Goal: Task Accomplishment & Management: Manage account settings

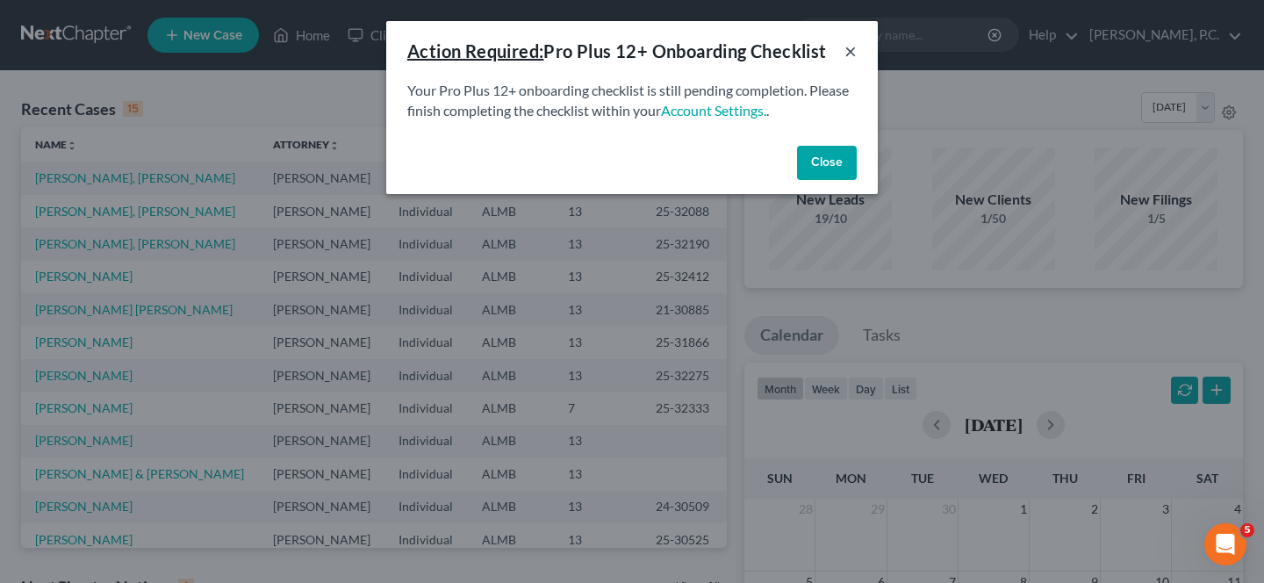
click at [854, 54] on button "×" at bounding box center [850, 50] width 12 height 21
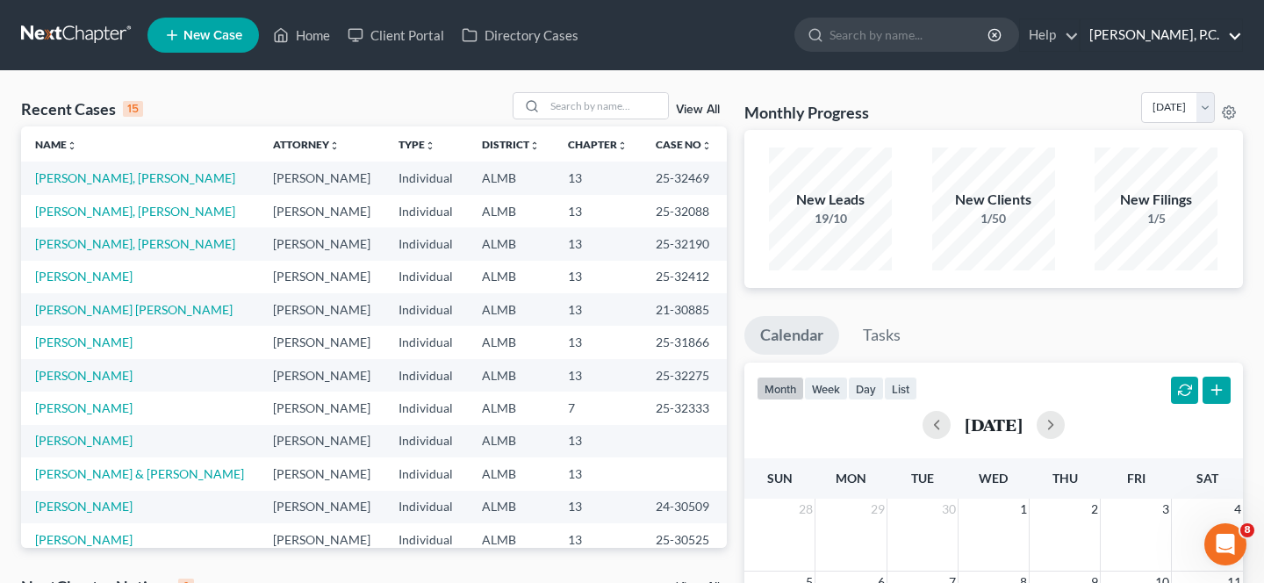
click at [1198, 32] on link "[PERSON_NAME], P.C." at bounding box center [1160, 35] width 161 height 32
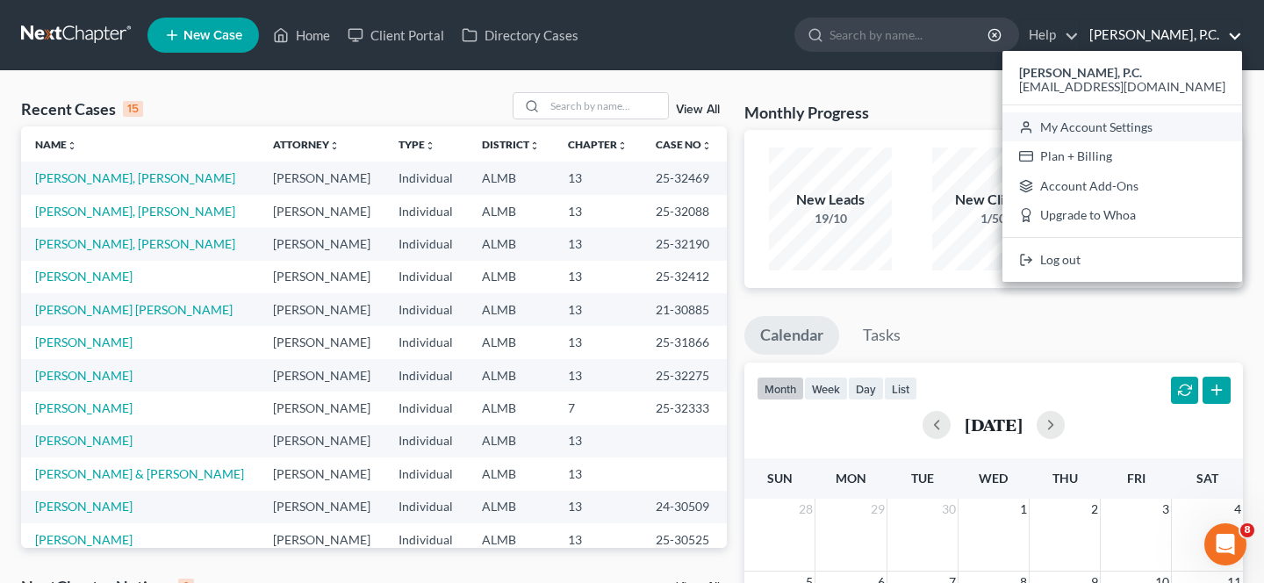
click at [1130, 133] on link "My Account Settings" at bounding box center [1122, 127] width 240 height 30
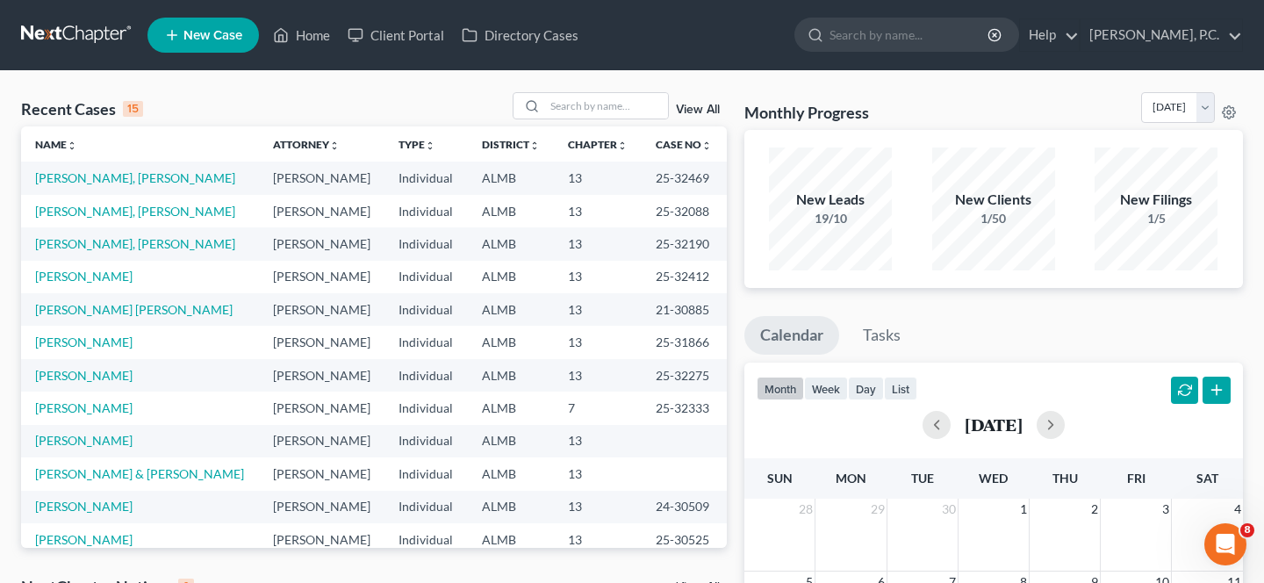
select select "0"
select select "23"
select select "0"
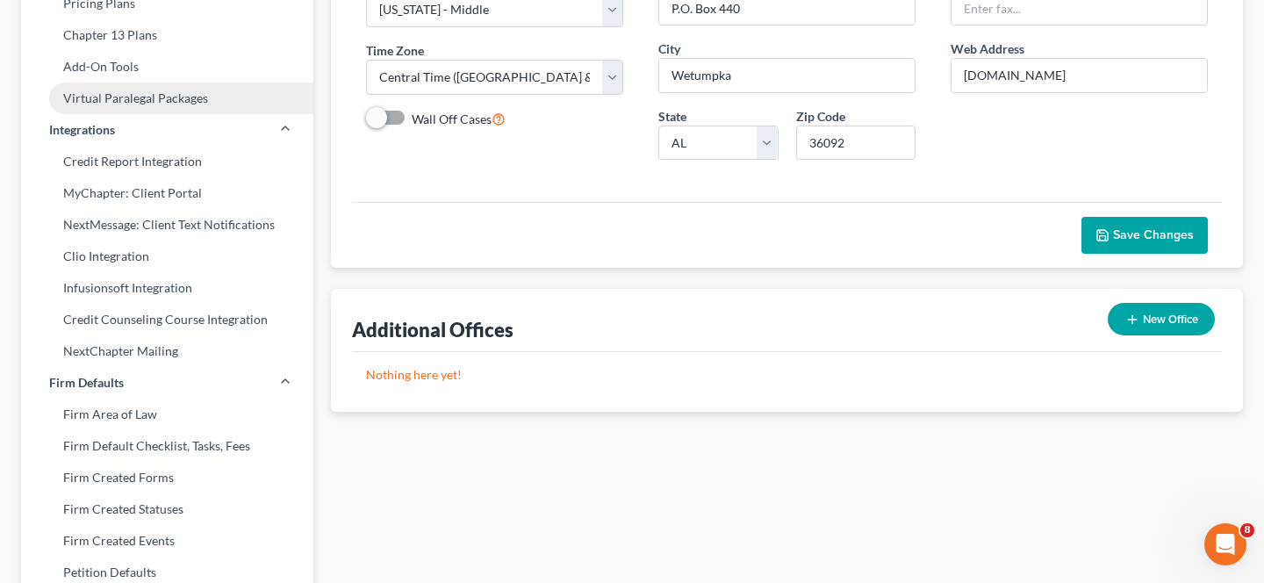
scroll to position [303, 0]
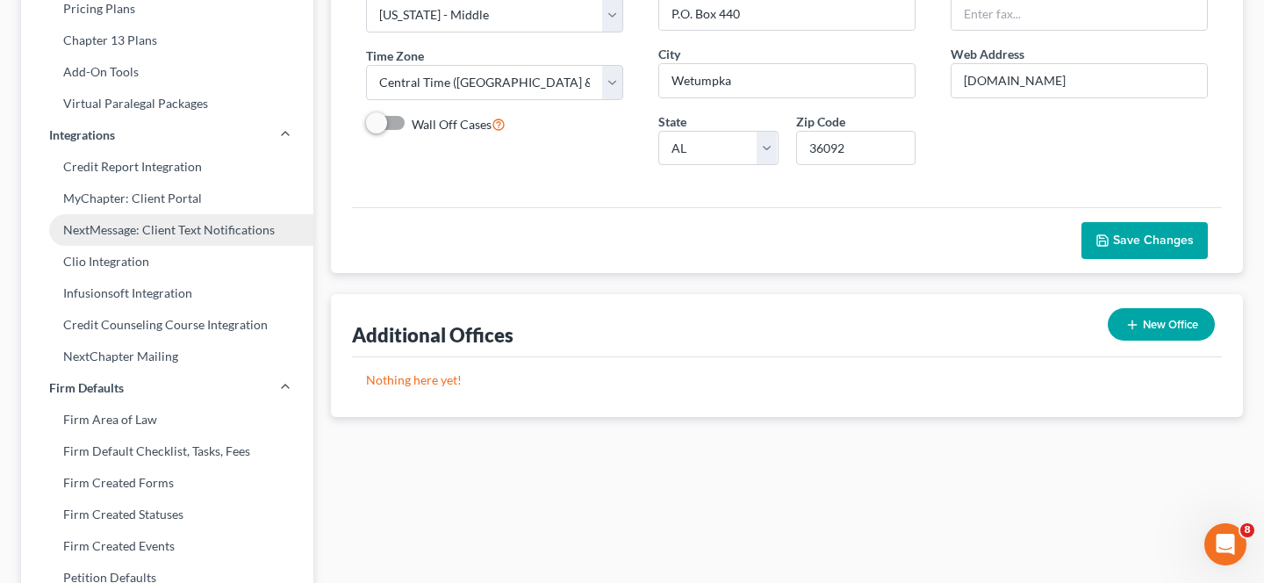
click at [227, 235] on link "NextMessage: Client Text Notifications" at bounding box center [167, 230] width 292 height 32
